Goal: Task Accomplishment & Management: Complete application form

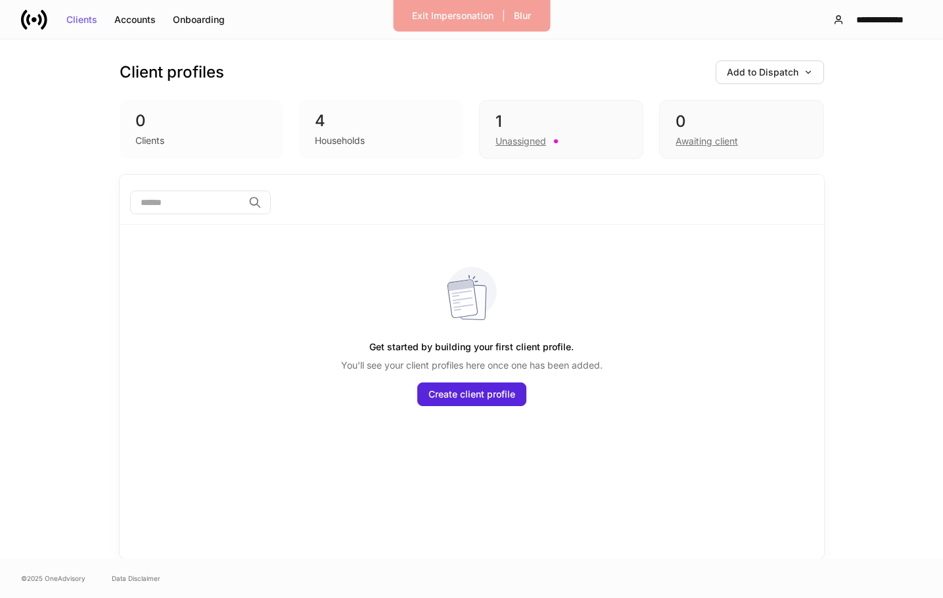
click at [330, 140] on div "Households" at bounding box center [340, 140] width 50 height 13
click at [319, 122] on div "4" at bounding box center [381, 120] width 133 height 21
click at [513, 141] on div "Unassigned" at bounding box center [520, 141] width 51 height 13
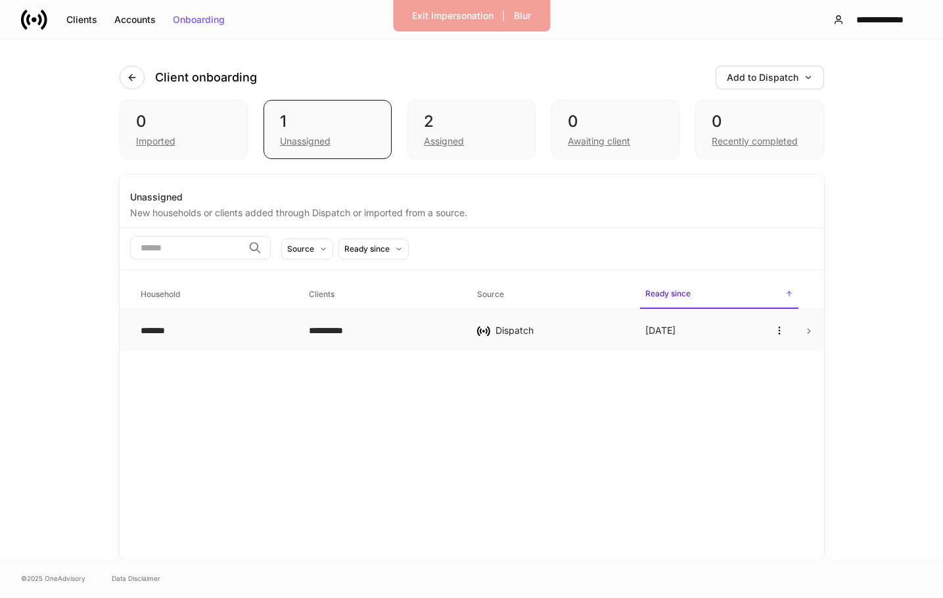
click at [808, 331] on icon at bounding box center [808, 331] width 9 height 9
click at [775, 329] on icon "button" at bounding box center [779, 330] width 11 height 11
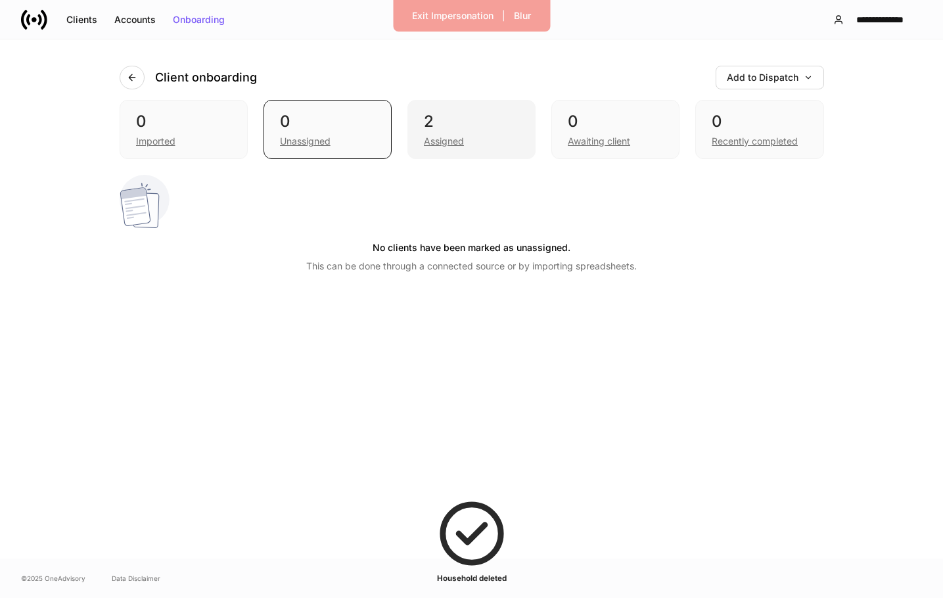
click at [450, 141] on div "Assigned" at bounding box center [444, 141] width 40 height 13
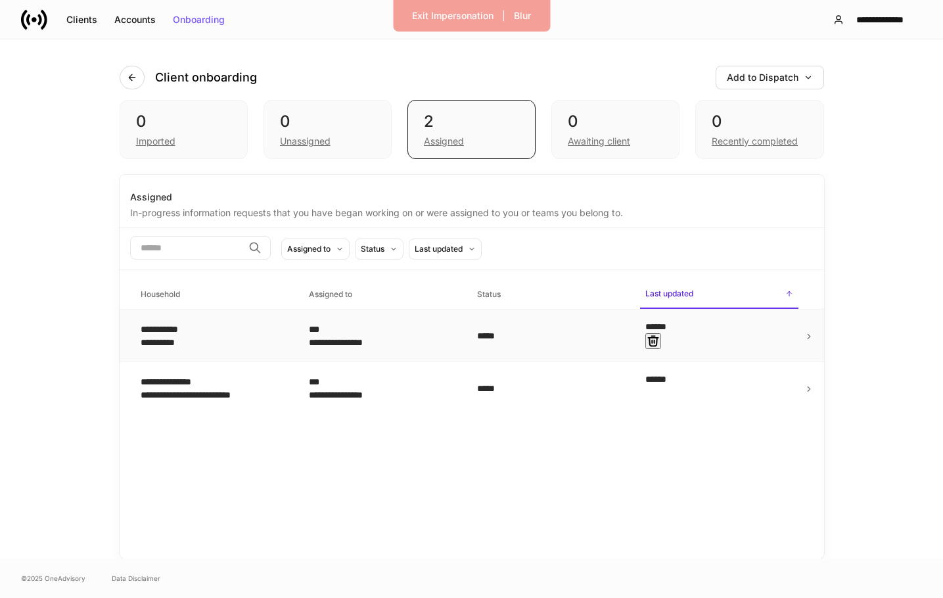
click at [660, 334] on icon "button" at bounding box center [652, 340] width 13 height 13
drag, startPoint x: 780, startPoint y: 336, endPoint x: 683, endPoint y: 396, distance: 113.9
click at [683, 396] on div "**********" at bounding box center [472, 367] width 704 height 384
click at [809, 334] on icon at bounding box center [808, 336] width 3 height 5
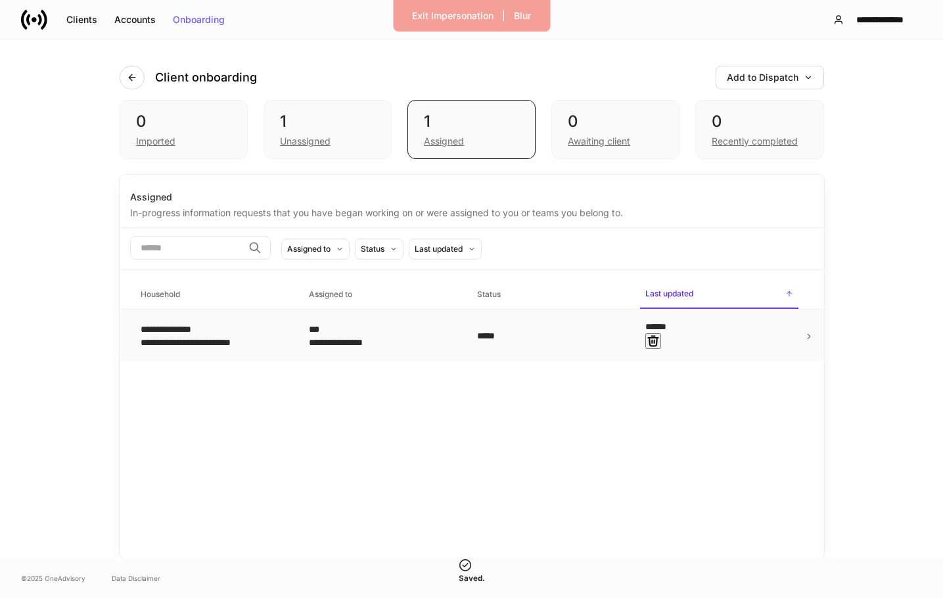
click at [660, 334] on icon "button" at bounding box center [652, 340] width 13 height 13
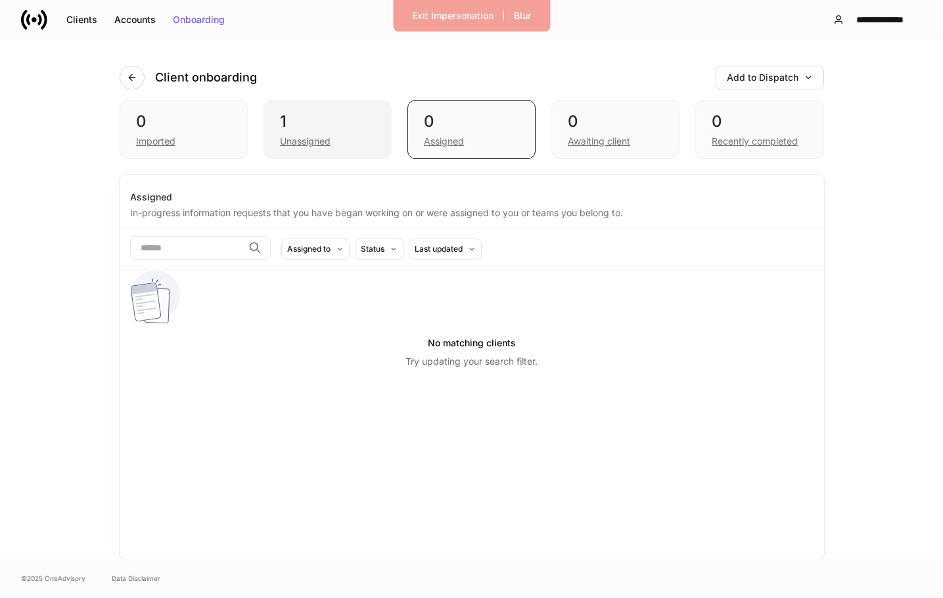
click at [292, 141] on div "Unassigned" at bounding box center [305, 141] width 51 height 13
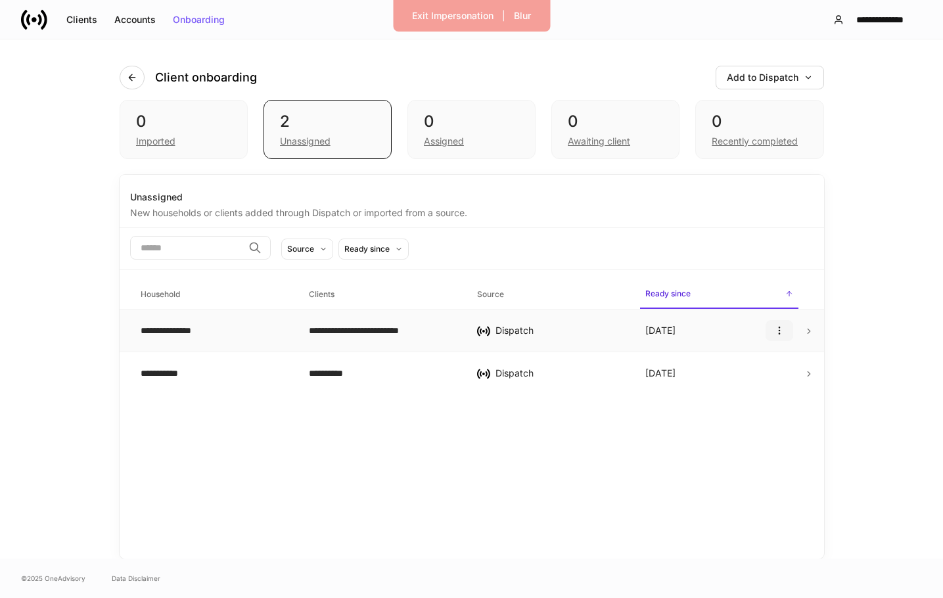
click at [778, 333] on icon "button" at bounding box center [778, 330] width 1 height 7
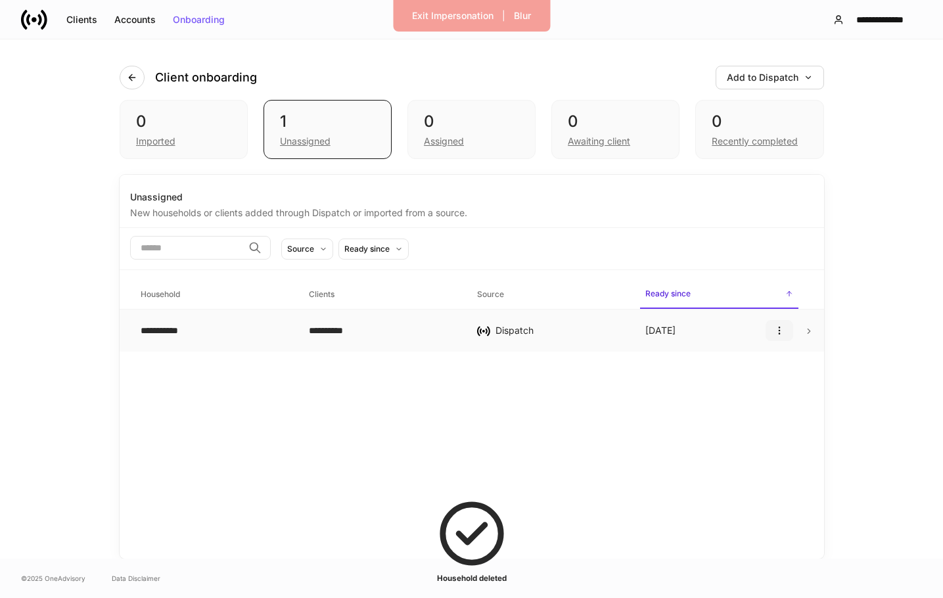
click at [777, 334] on icon "button" at bounding box center [779, 330] width 11 height 11
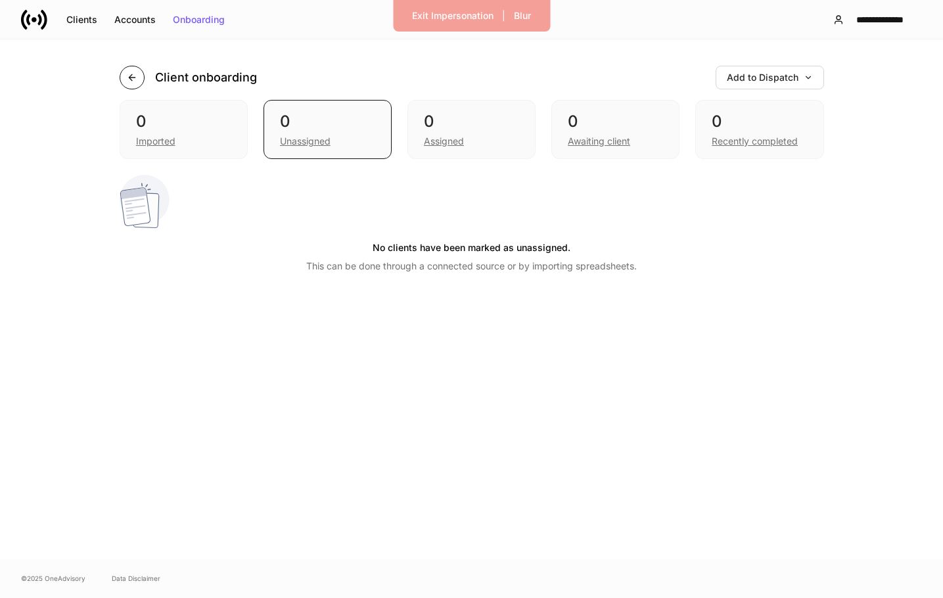
click at [131, 74] on icon "button" at bounding box center [132, 77] width 6 height 6
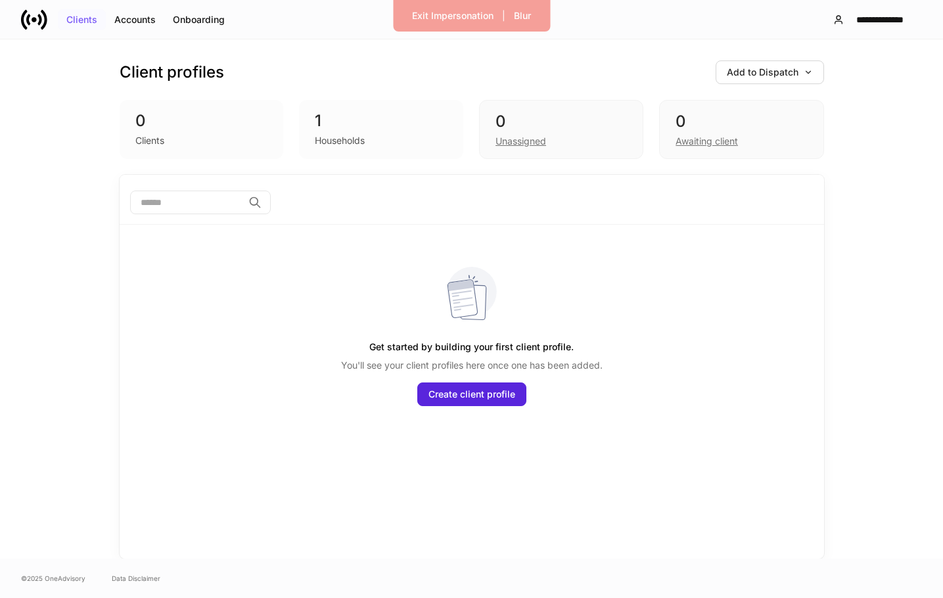
click at [78, 19] on div "Clients" at bounding box center [81, 19] width 31 height 9
click at [34, 19] on icon at bounding box center [34, 19] width 5 height 5
click at [101, 237] on div "Client profiles Add to Dispatch 0 Clients 1 Households 0 Unassigned 0 Awaiting …" at bounding box center [472, 298] width 788 height 519
click at [474, 11] on div "Exit Impersonation" at bounding box center [452, 15] width 81 height 9
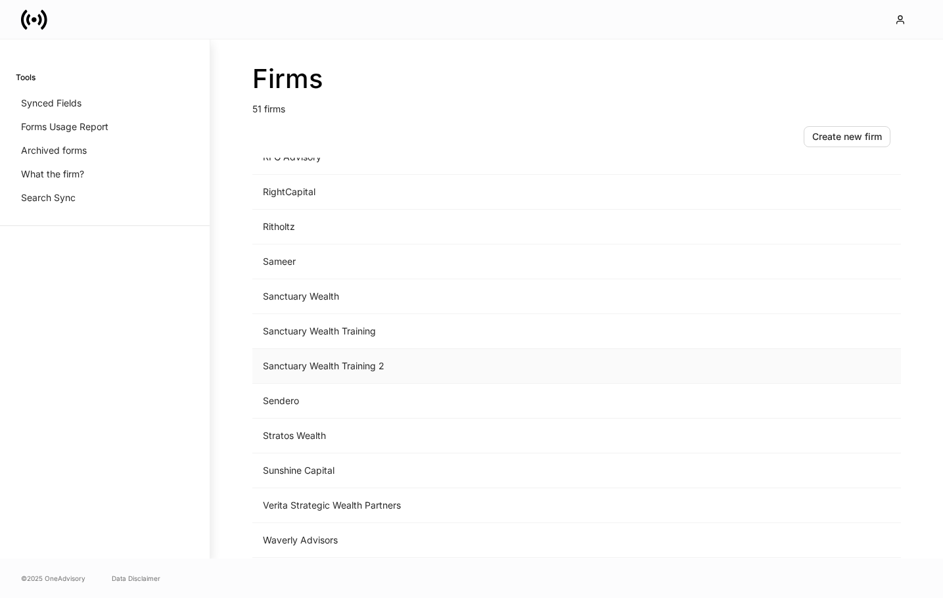
scroll to position [1383, 0]
click at [352, 331] on td "Sanctuary Wealth Training" at bounding box center [467, 328] width 430 height 35
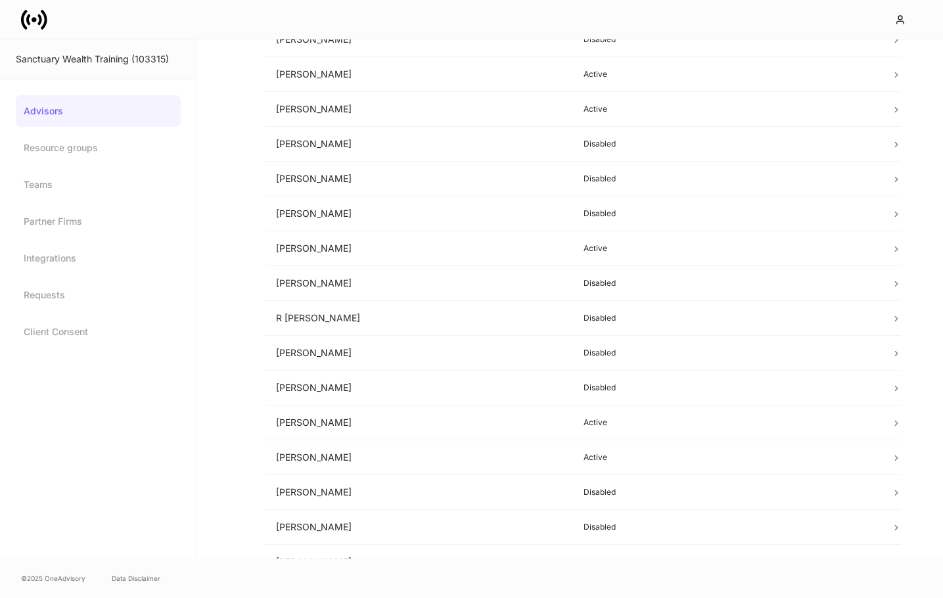
scroll to position [702, 0]
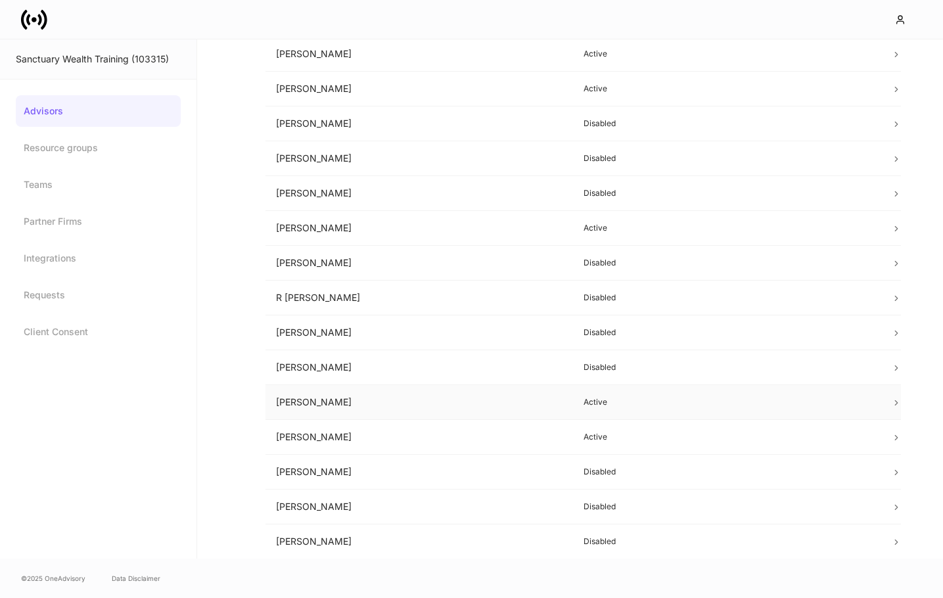
click at [886, 401] on td at bounding box center [890, 402] width 20 height 35
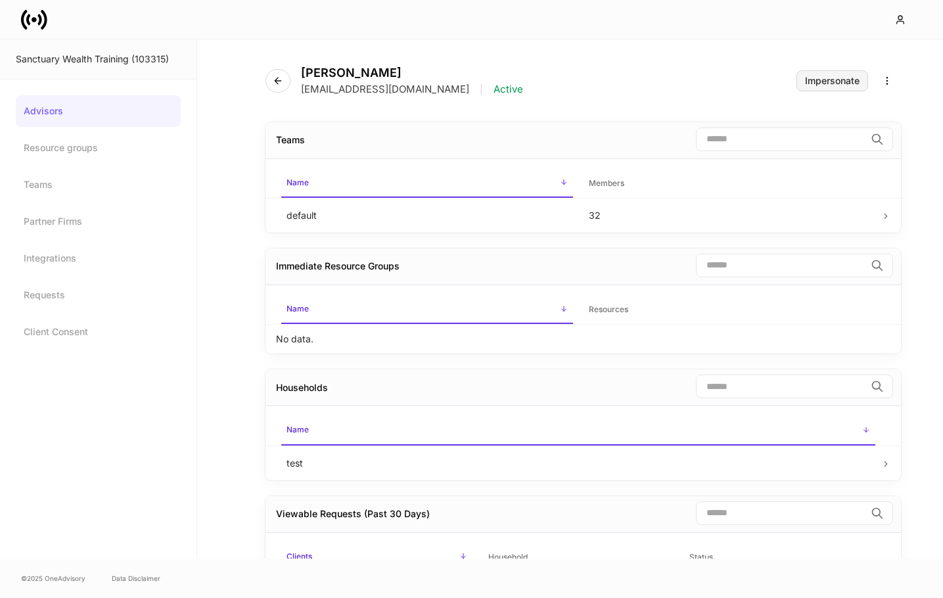
click at [828, 87] on button "Impersonate" at bounding box center [832, 80] width 72 height 21
click at [37, 14] on icon at bounding box center [34, 20] width 26 height 26
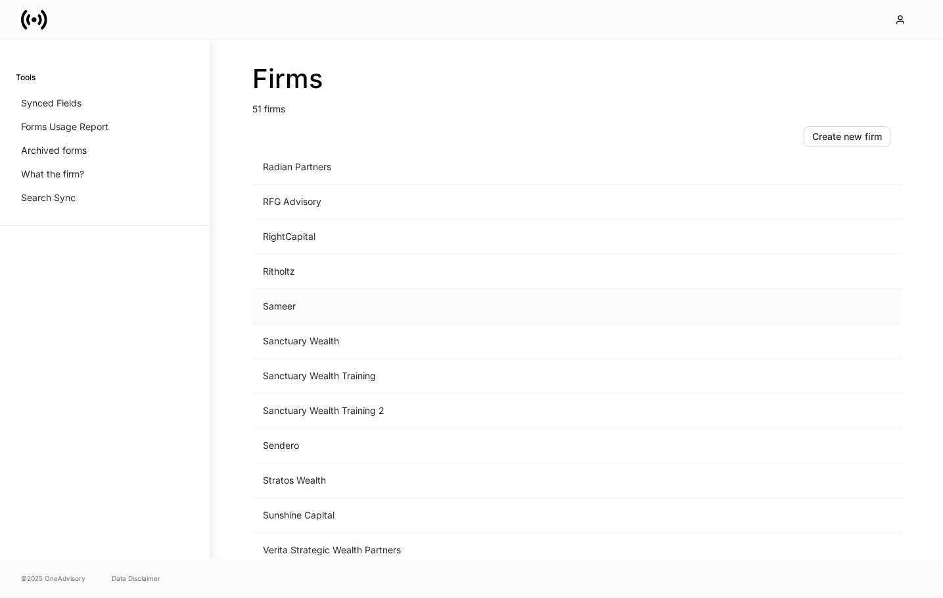
scroll to position [1355, 0]
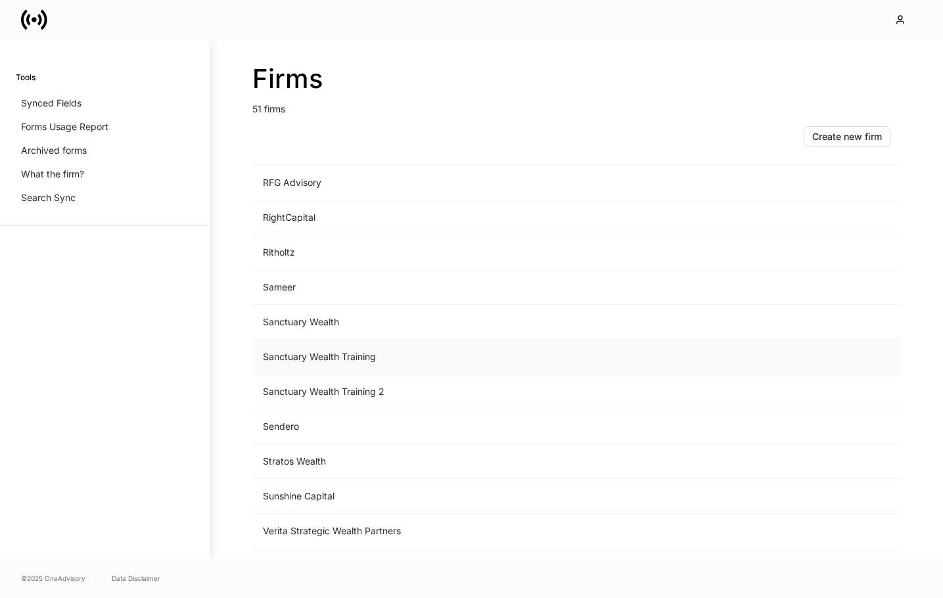
click at [332, 358] on td "Sanctuary Wealth Training" at bounding box center [467, 357] width 430 height 35
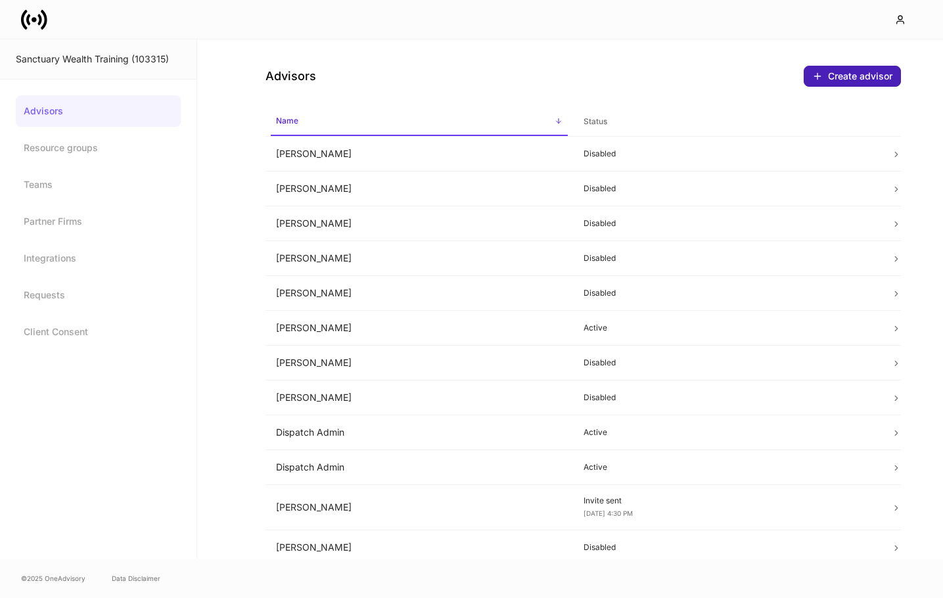
click at [857, 81] on div "Create advisor" at bounding box center [852, 76] width 80 height 11
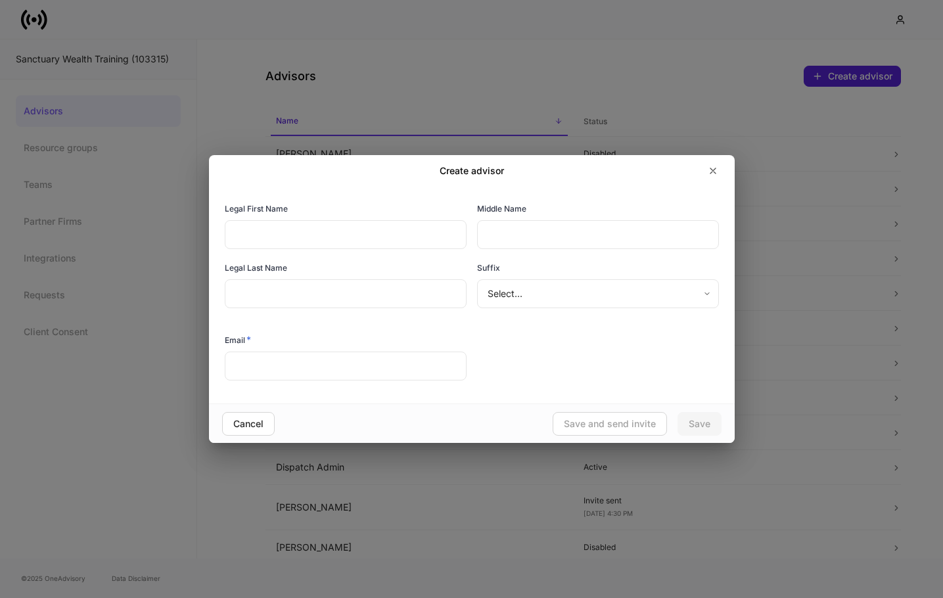
drag, startPoint x: 267, startPoint y: 234, endPoint x: 260, endPoint y: 232, distance: 6.9
click at [267, 234] on input "text" at bounding box center [346, 234] width 242 height 29
type input "*****"
click at [323, 299] on input "text" at bounding box center [346, 294] width 242 height 29
type input "****"
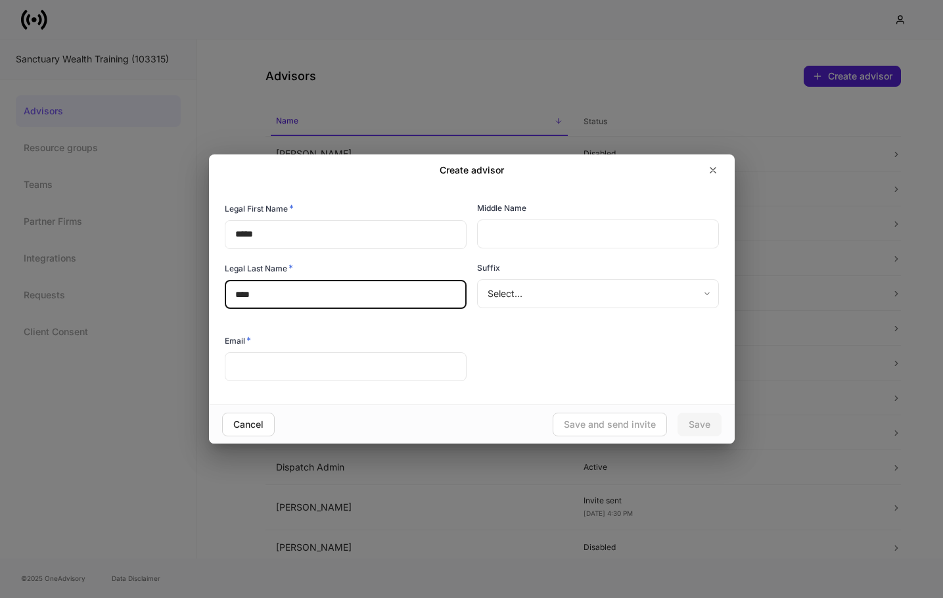
click at [248, 365] on input "text" at bounding box center [346, 366] width 242 height 29
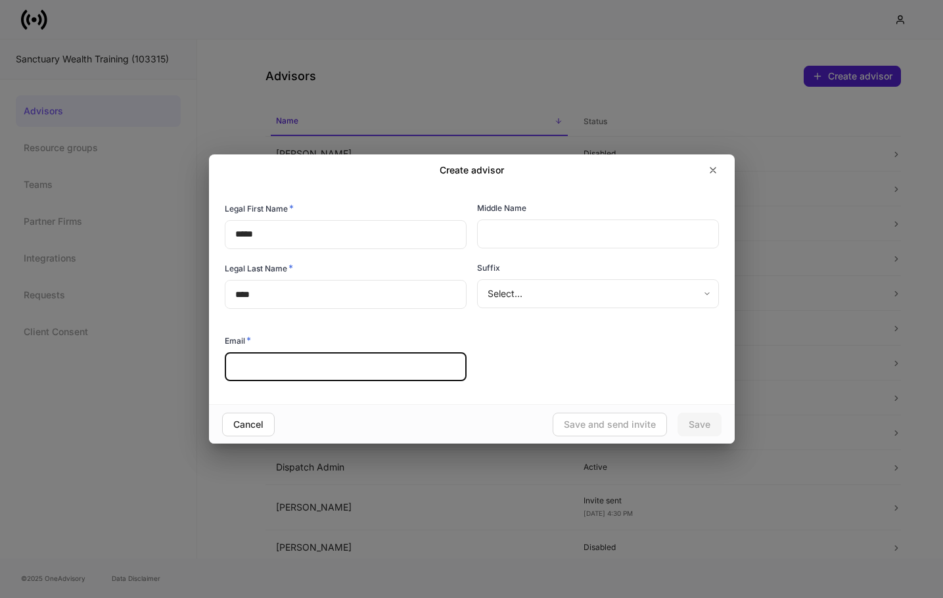
paste input "**********"
type input "**********"
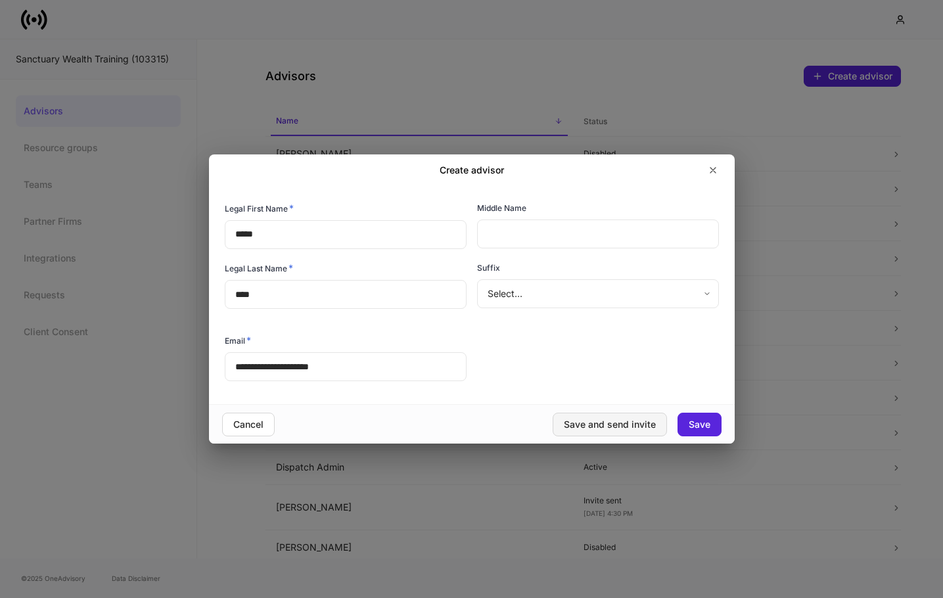
click at [606, 424] on div "Save and send invite" at bounding box center [610, 424] width 92 height 9
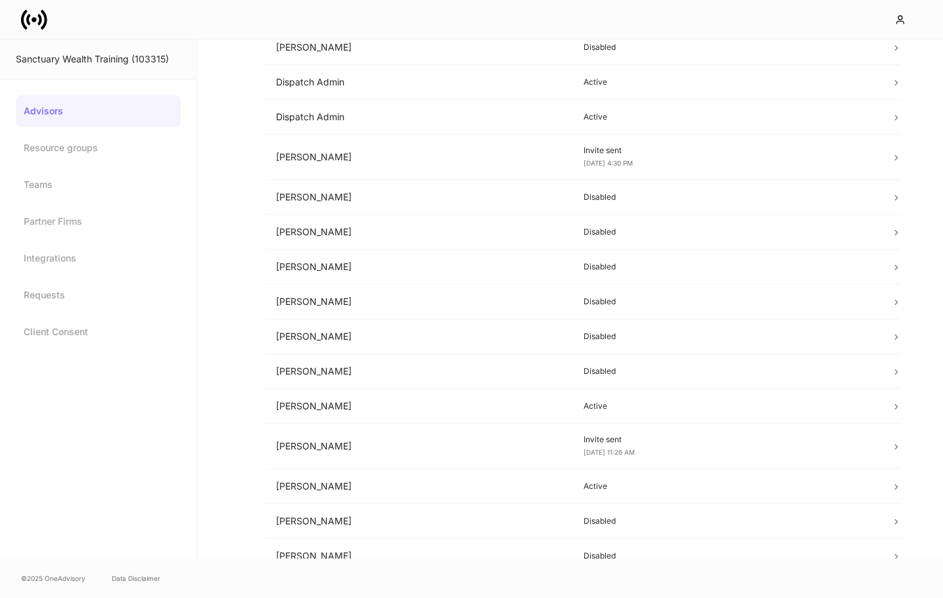
scroll to position [333, 0]
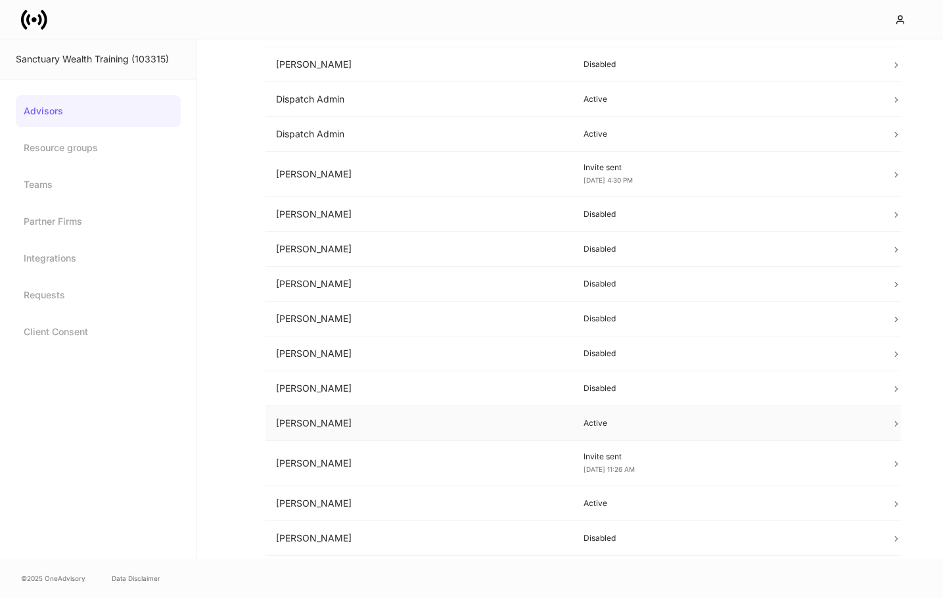
click at [484, 417] on td "Kelly Soergel" at bounding box center [418, 423] width 307 height 35
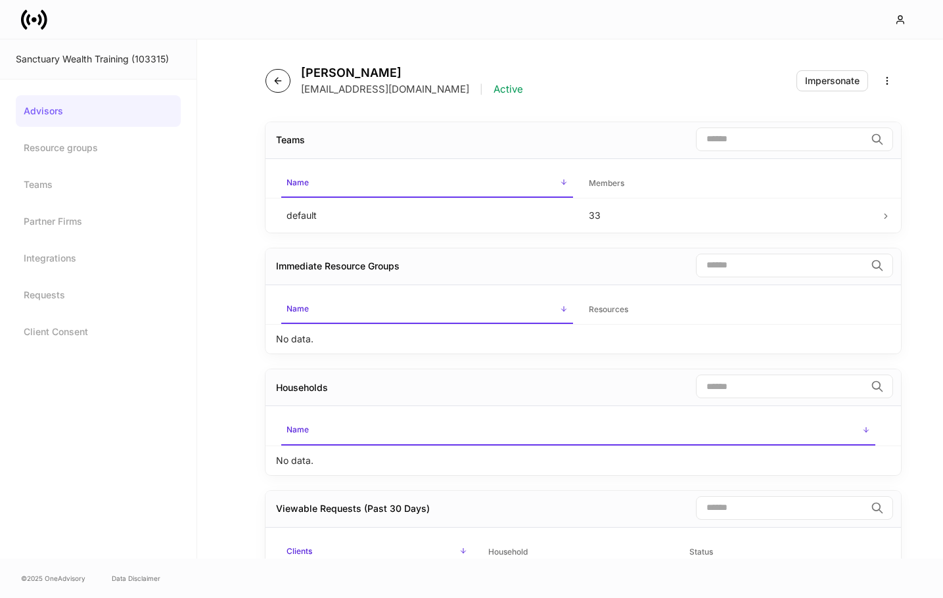
click at [282, 81] on icon "button" at bounding box center [278, 81] width 11 height 11
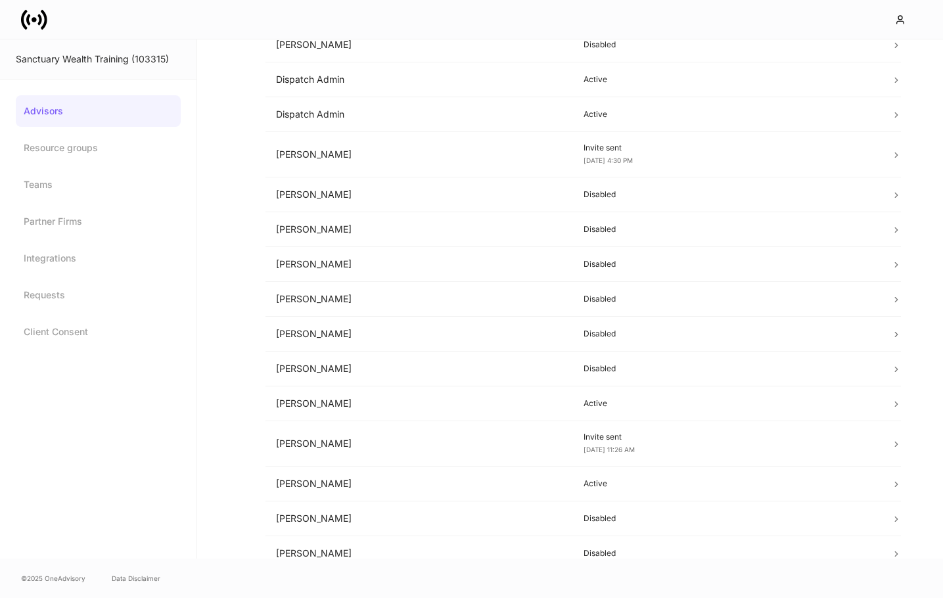
scroll to position [340, 0]
